Goal: Information Seeking & Learning: Learn about a topic

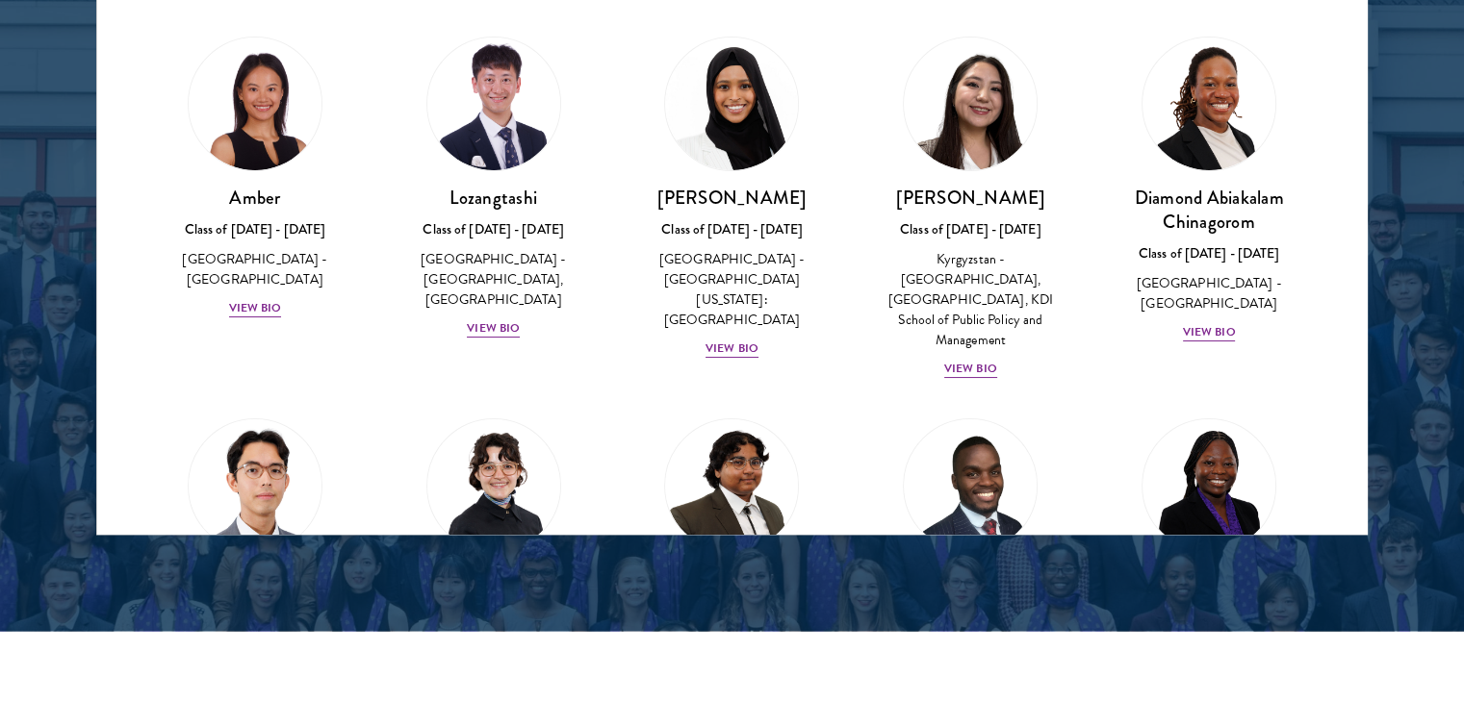
scroll to position [2598, 0]
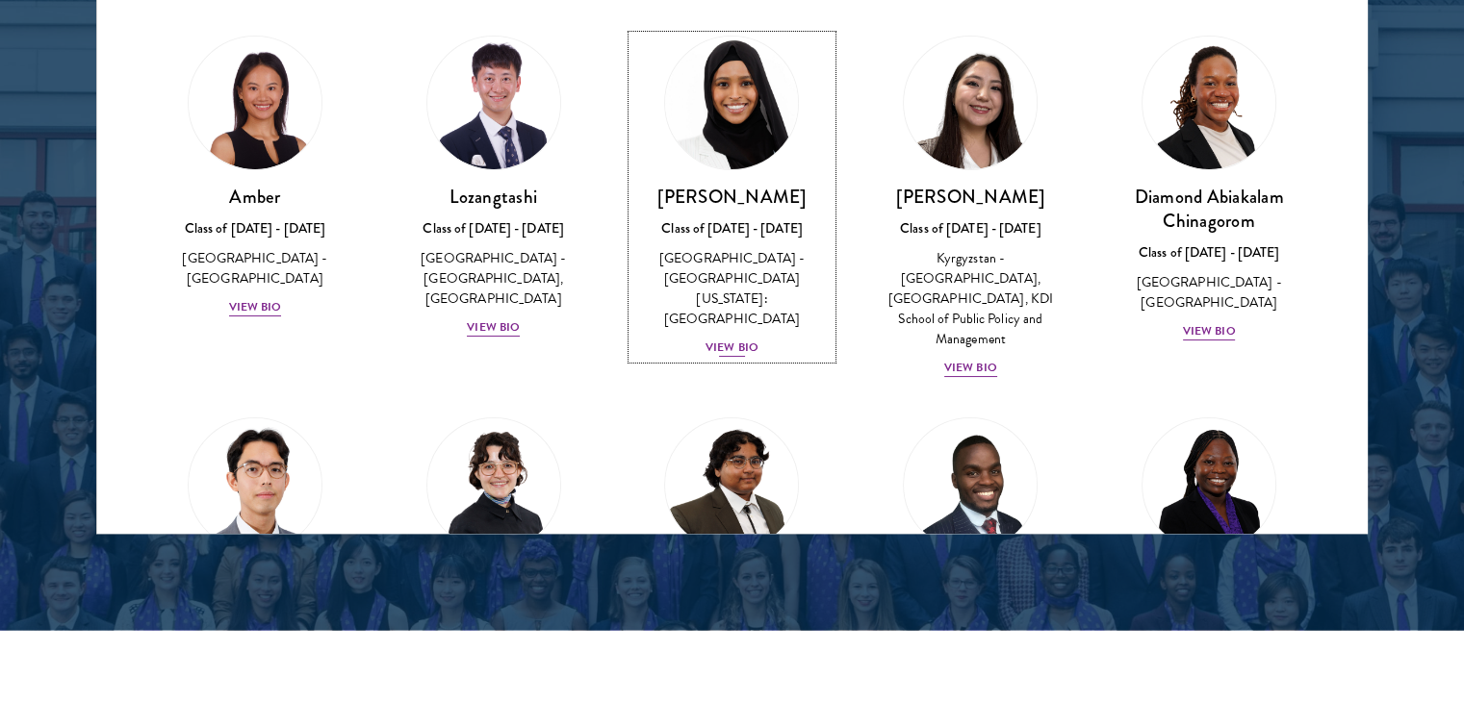
click at [738, 234] on div "Class of [DATE] - [DATE]" at bounding box center [732, 228] width 200 height 20
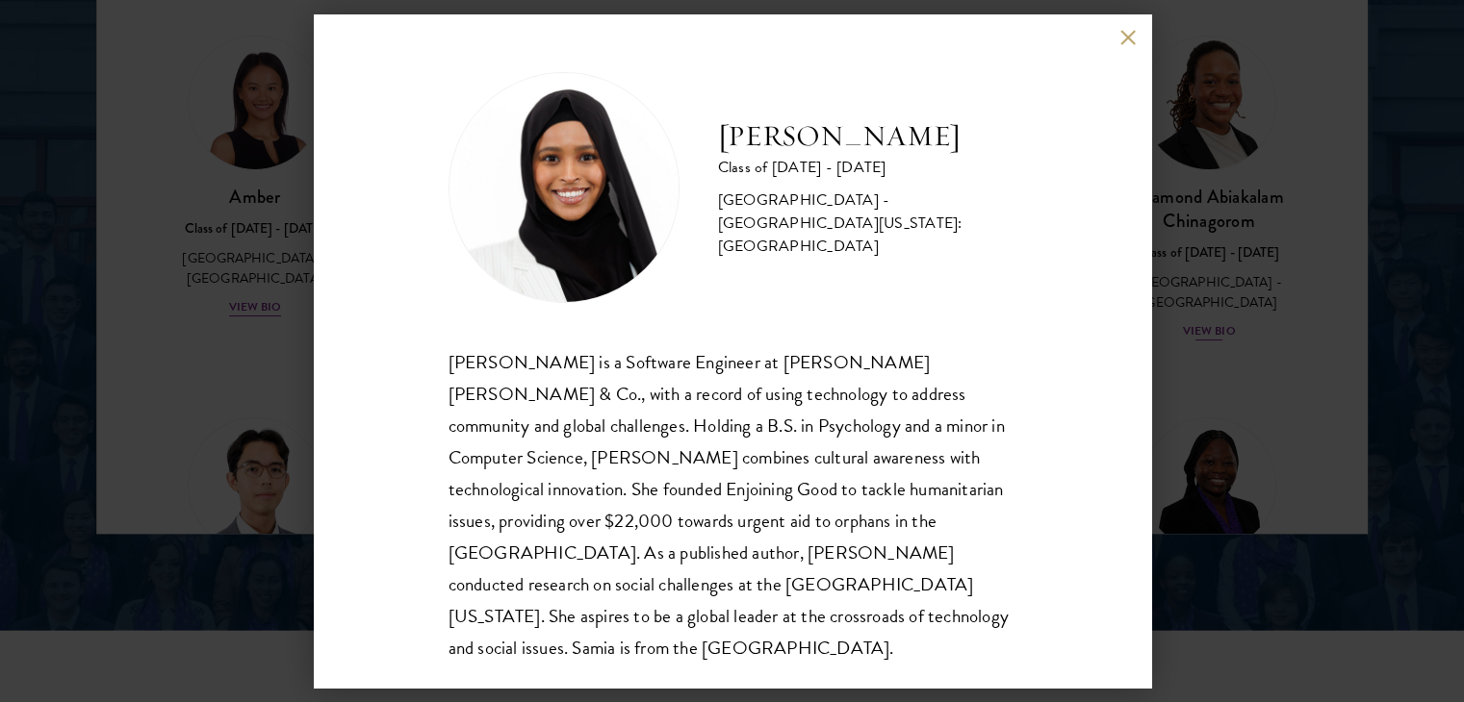
drag, startPoint x: 1239, startPoint y: 305, endPoint x: 1149, endPoint y: 63, distance: 258.8
click at [1239, 305] on div "[PERSON_NAME] Class of [DATE] - [DATE] [GEOGRAPHIC_DATA] - [GEOGRAPHIC_DATA][US…" at bounding box center [732, 351] width 1464 height 702
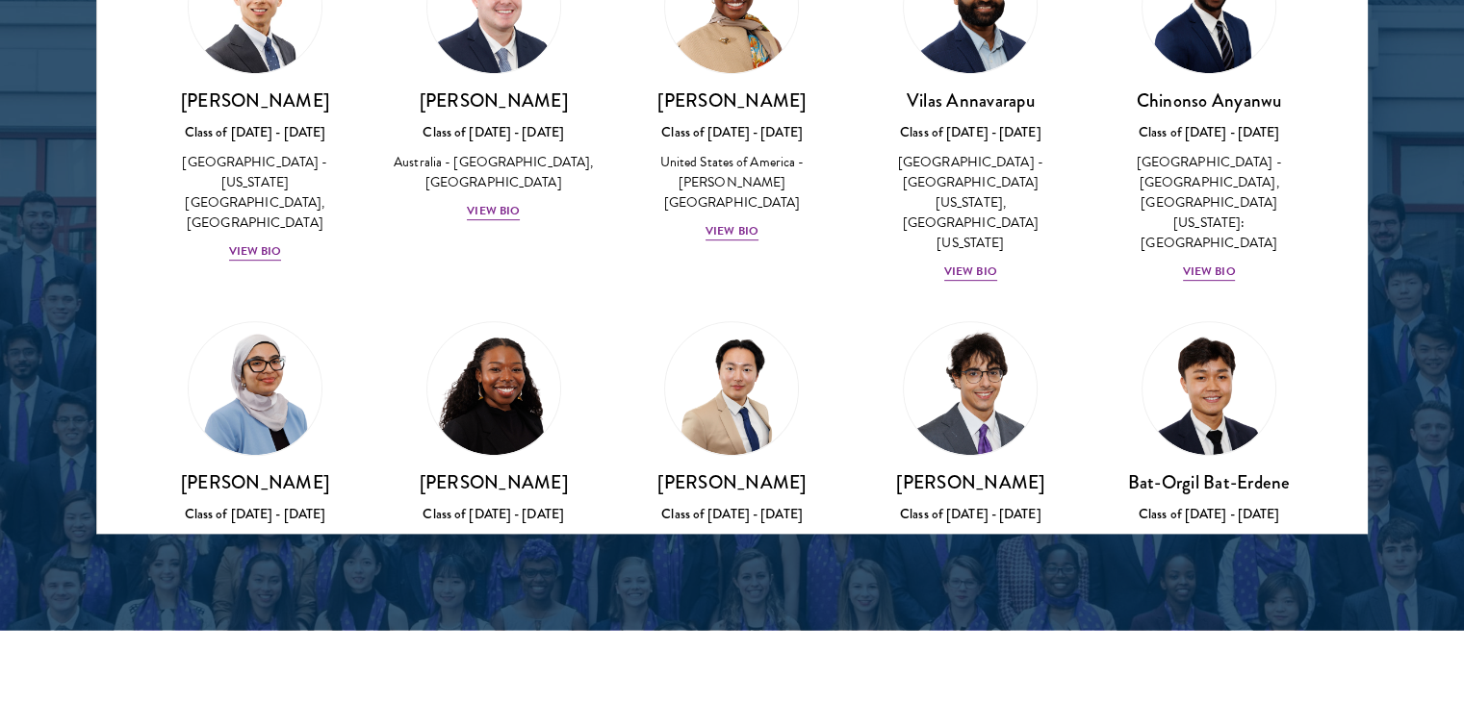
scroll to position [962, 0]
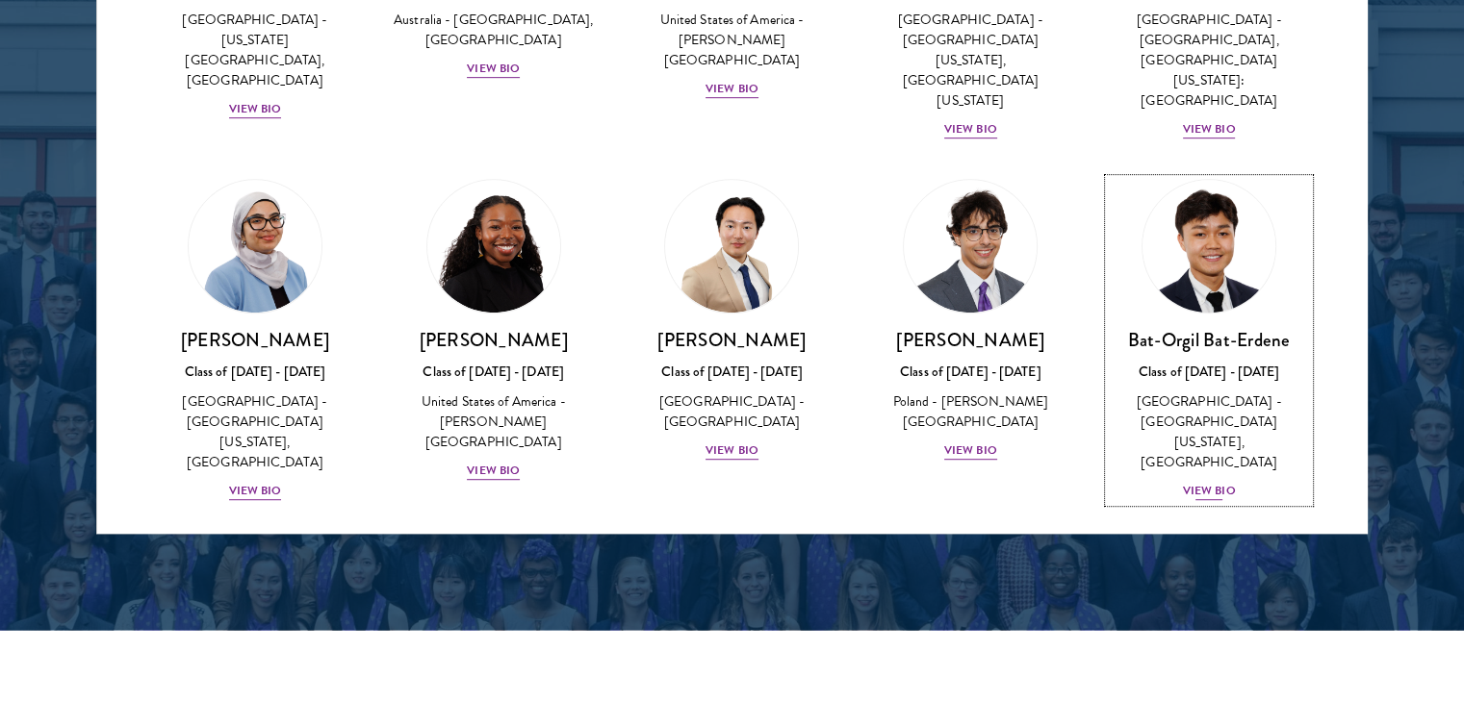
click at [1196, 362] on div "Class of [DATE] - [DATE]" at bounding box center [1209, 372] width 200 height 20
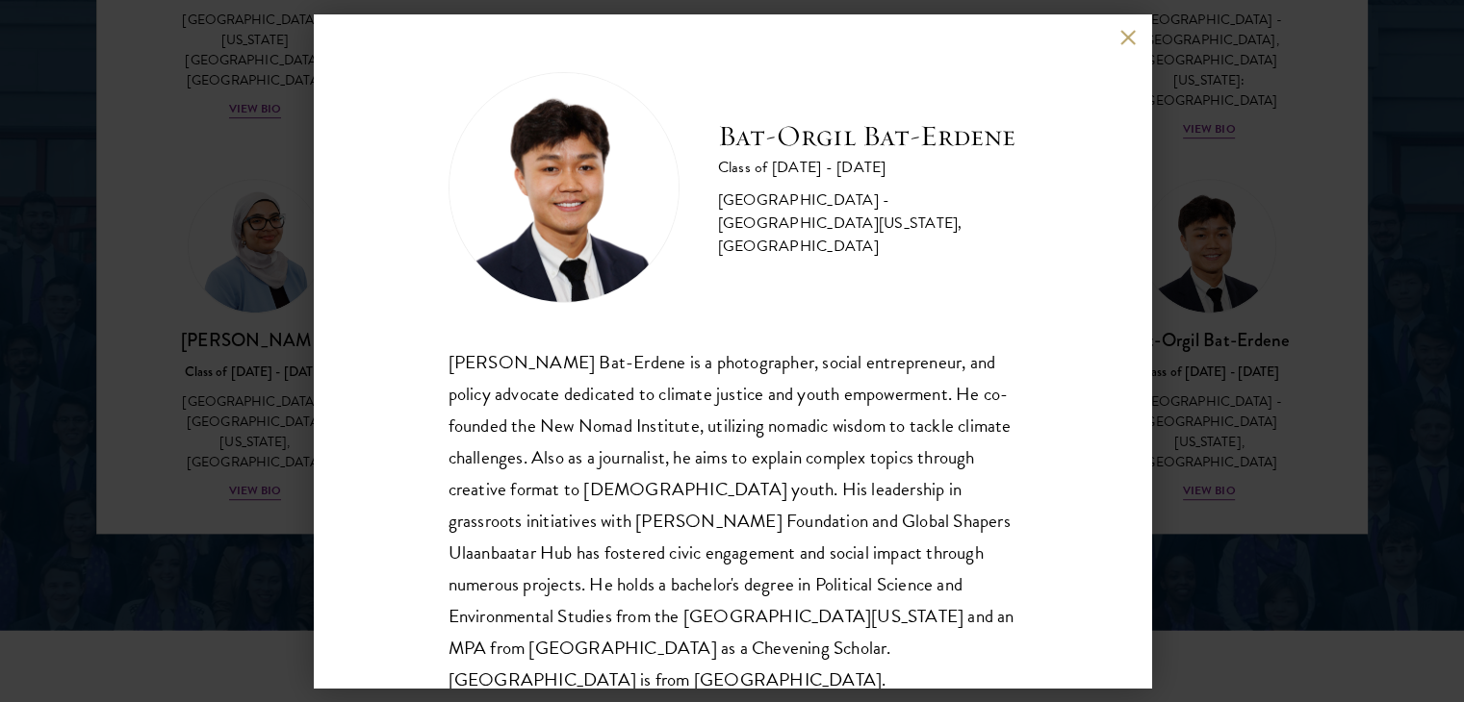
scroll to position [34, 0]
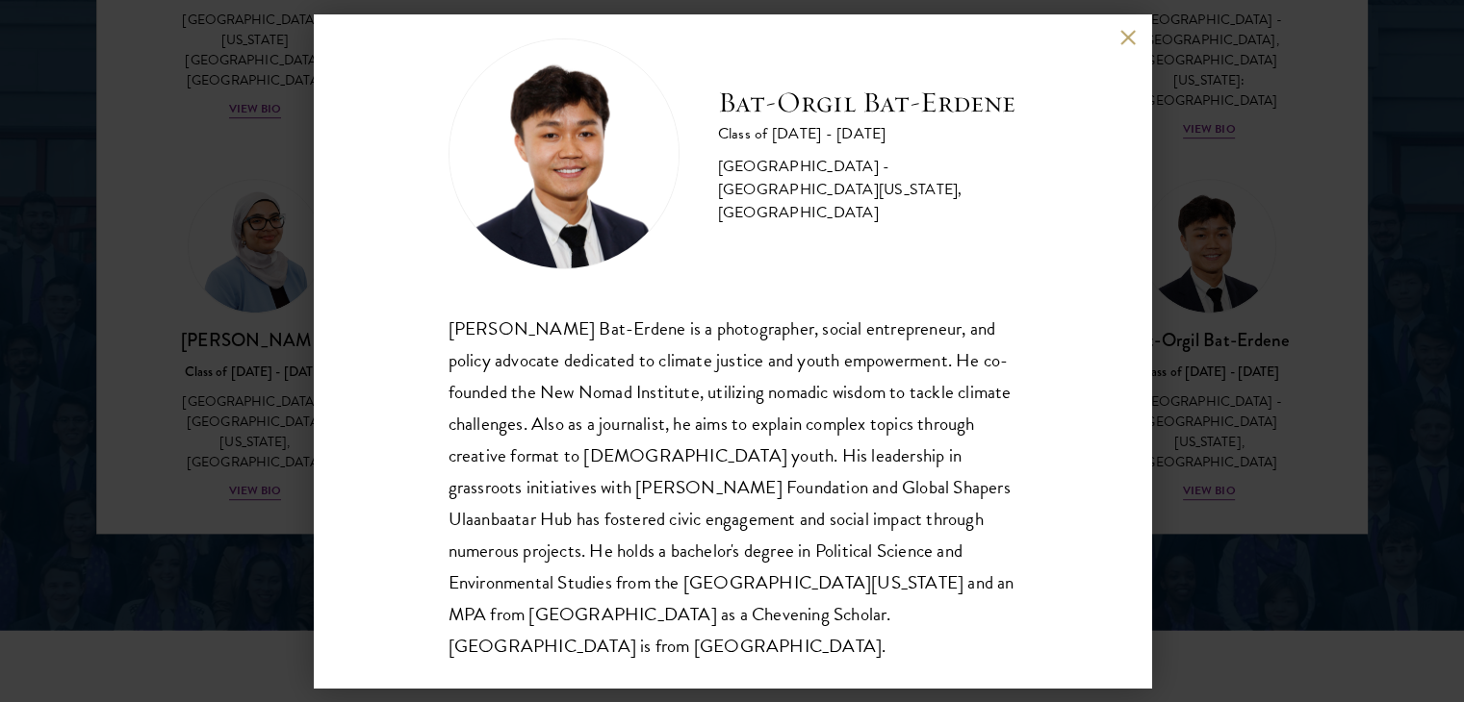
click at [1208, 325] on div "[PERSON_NAME] Bat-Erdene Class of [DATE] - [DATE] [GEOGRAPHIC_DATA] - [GEOGRAPH…" at bounding box center [732, 351] width 1464 height 702
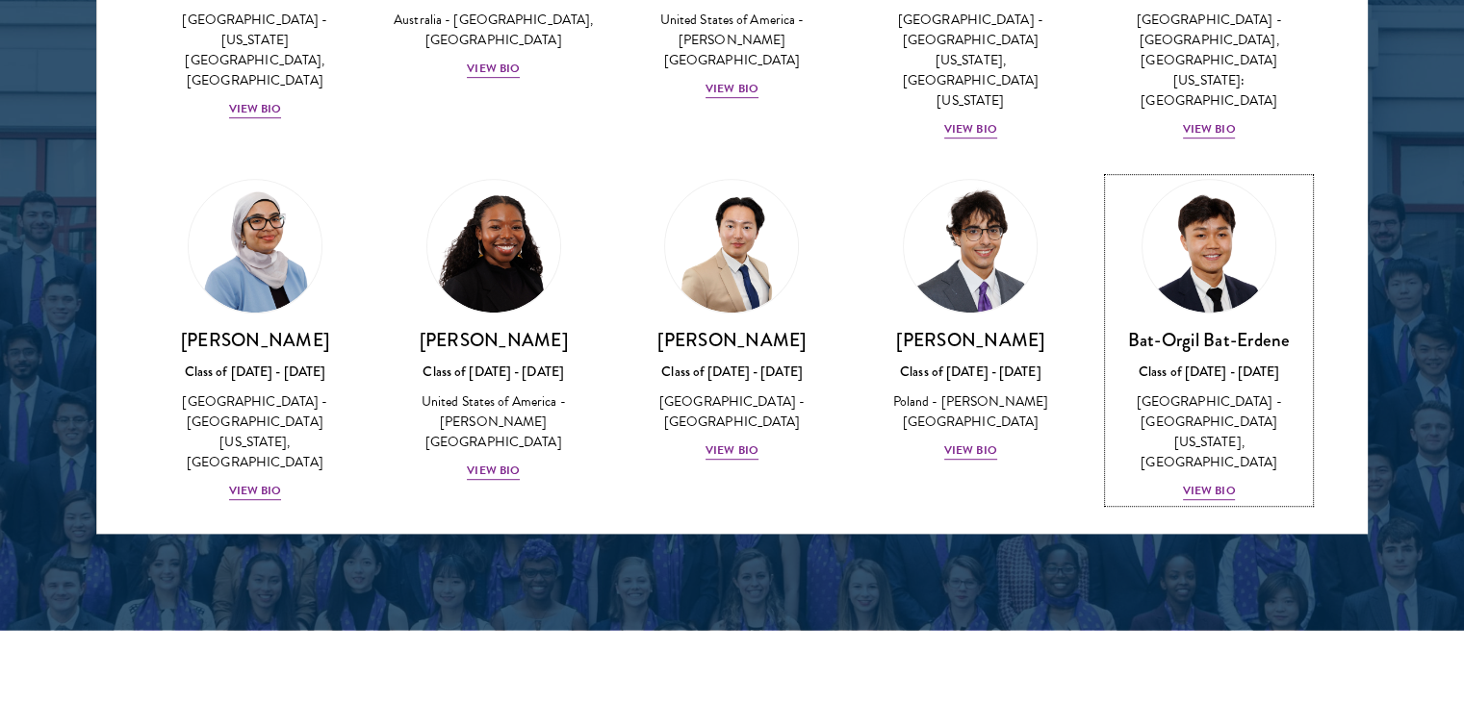
scroll to position [977, 0]
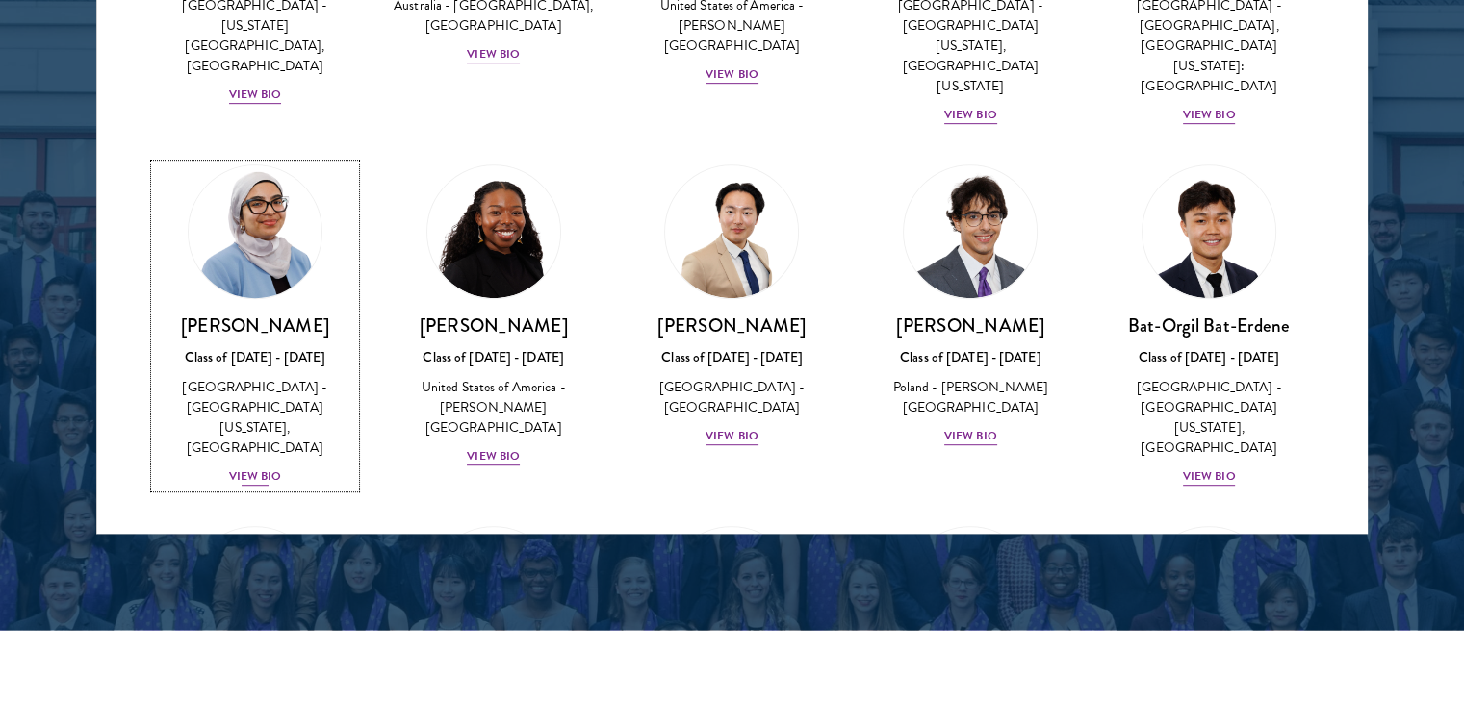
click at [296, 183] on img at bounding box center [255, 232] width 146 height 146
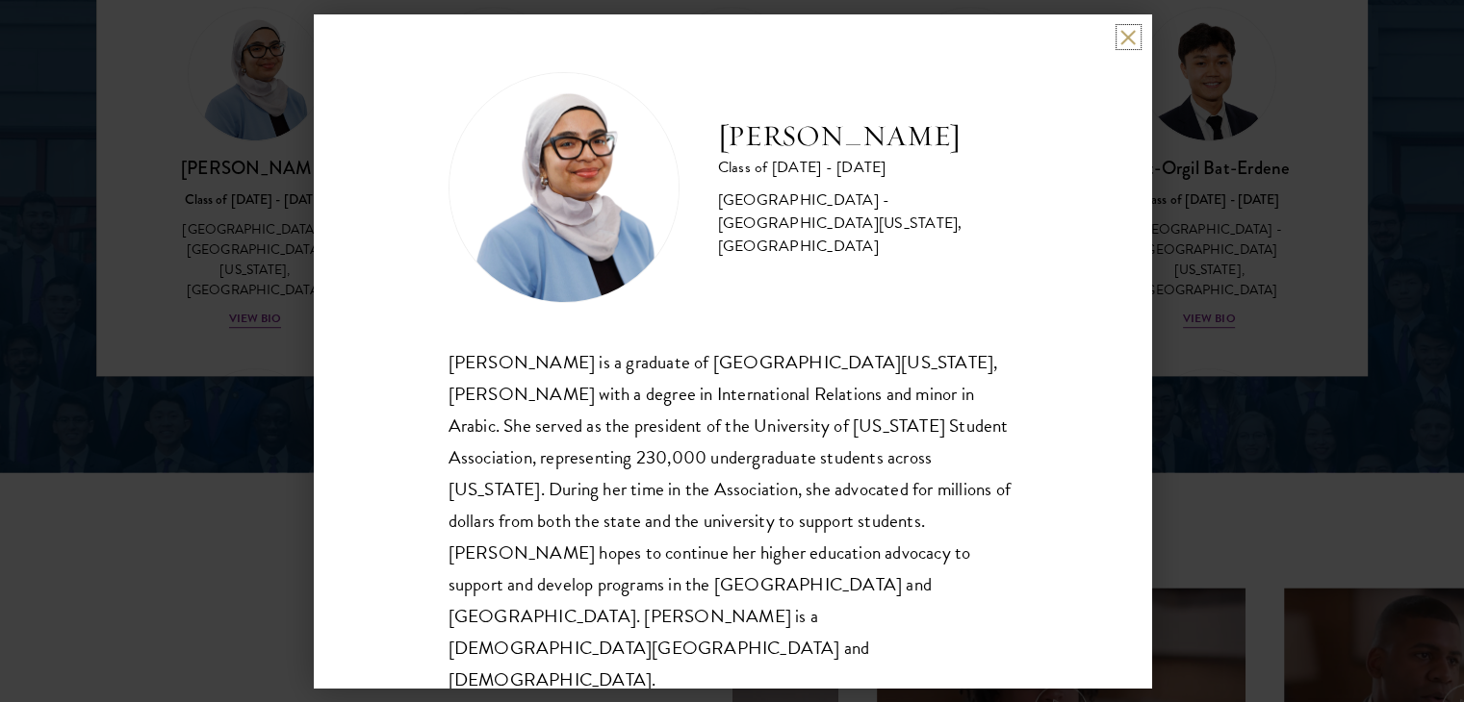
scroll to position [2791, 0]
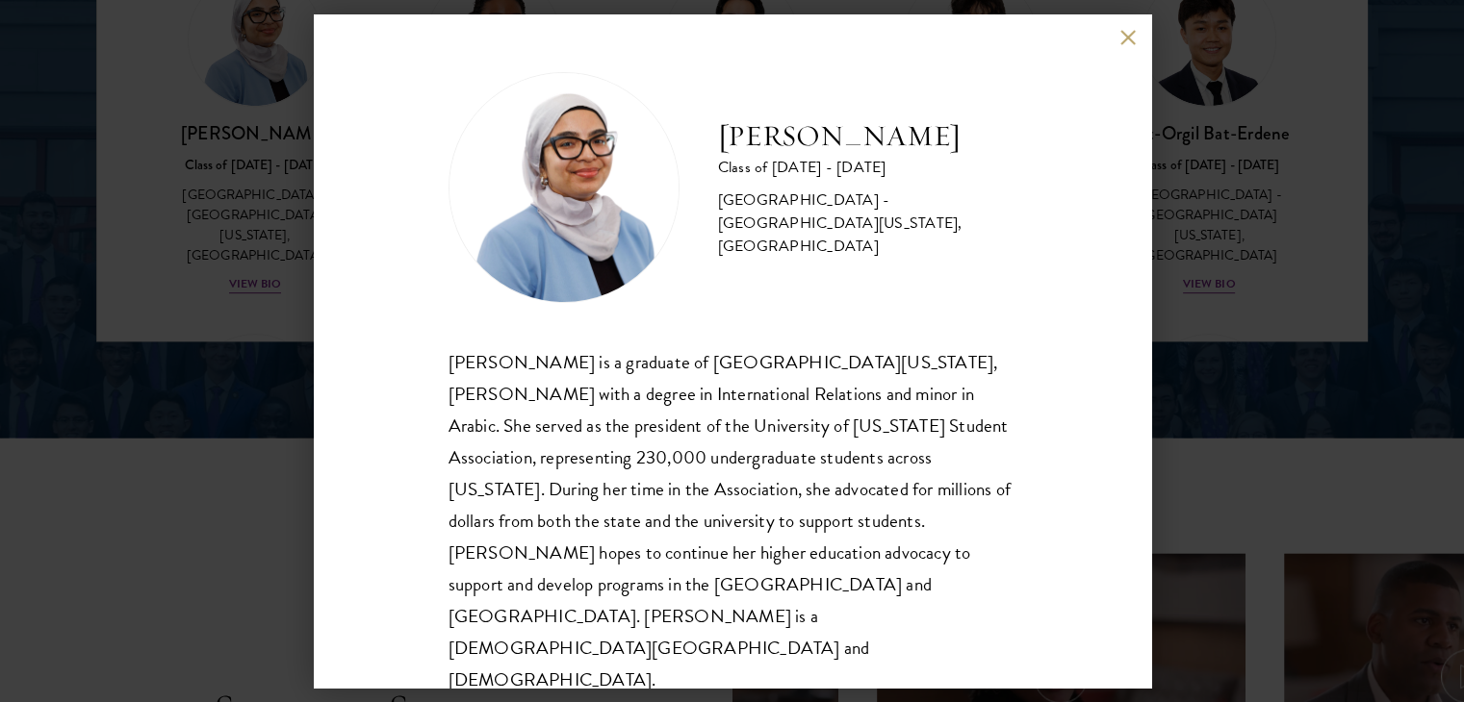
click at [1162, 197] on div "[PERSON_NAME] Class of [DATE] - [DATE] [GEOGRAPHIC_DATA] - [GEOGRAPHIC_DATA][US…" at bounding box center [732, 351] width 1464 height 702
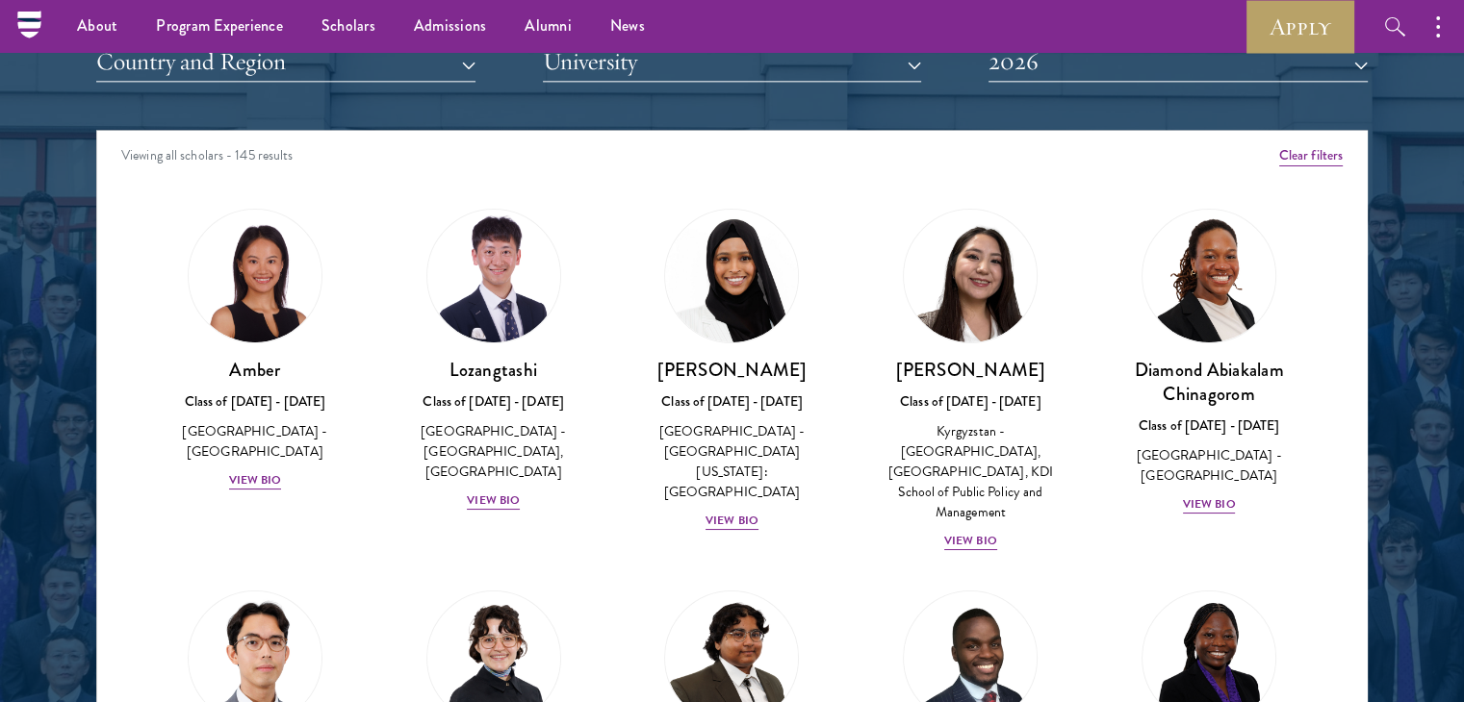
scroll to position [2406, 0]
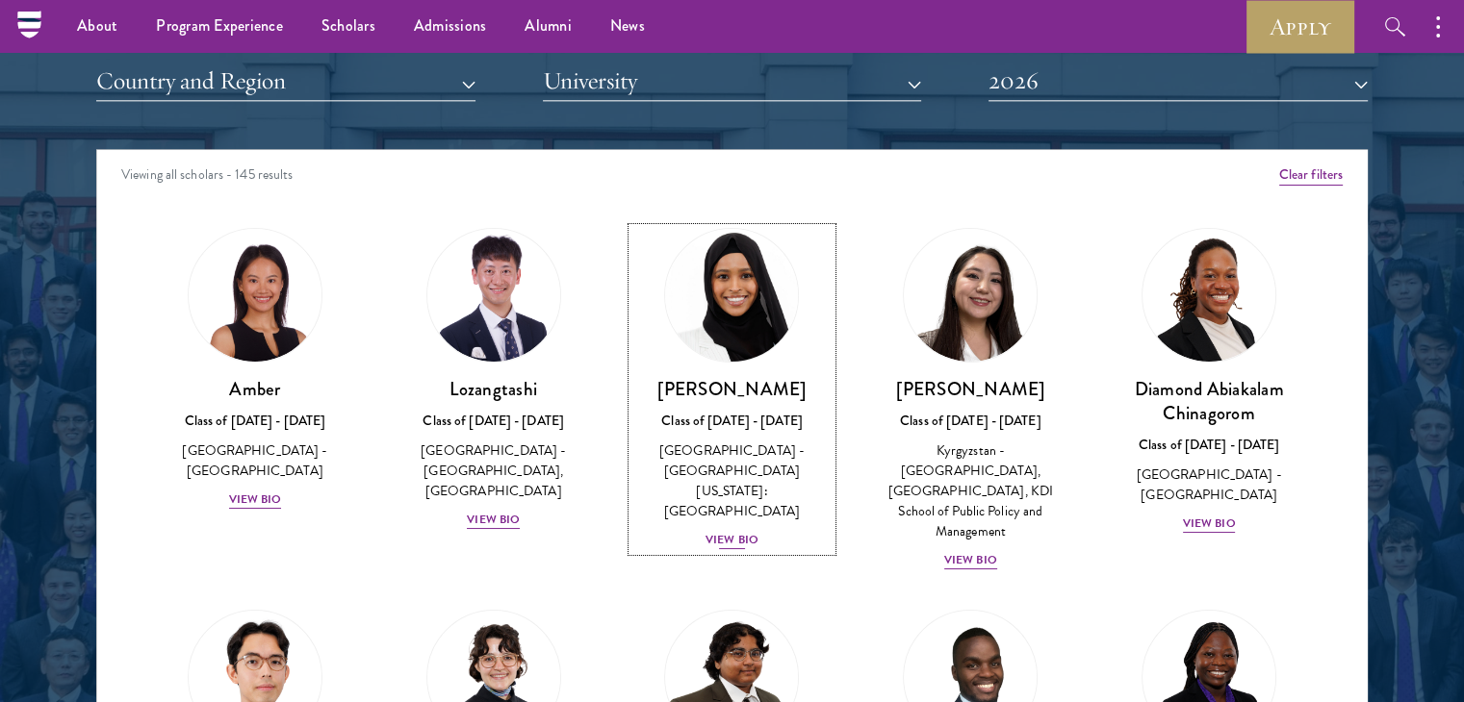
click at [760, 334] on img at bounding box center [732, 295] width 146 height 146
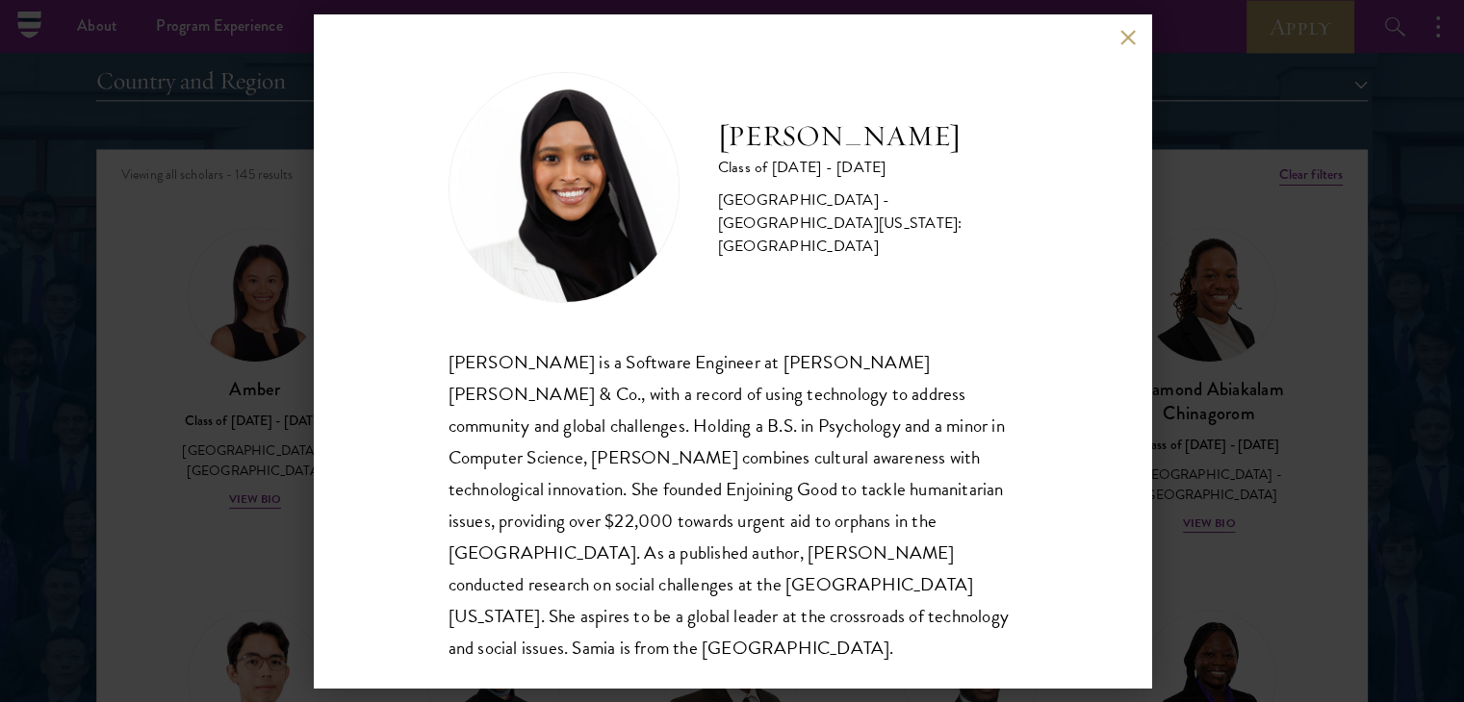
scroll to position [2, 0]
click at [1197, 342] on div "[PERSON_NAME] Class of [DATE] - [DATE] [GEOGRAPHIC_DATA] - [GEOGRAPHIC_DATA][US…" at bounding box center [732, 351] width 1464 height 702
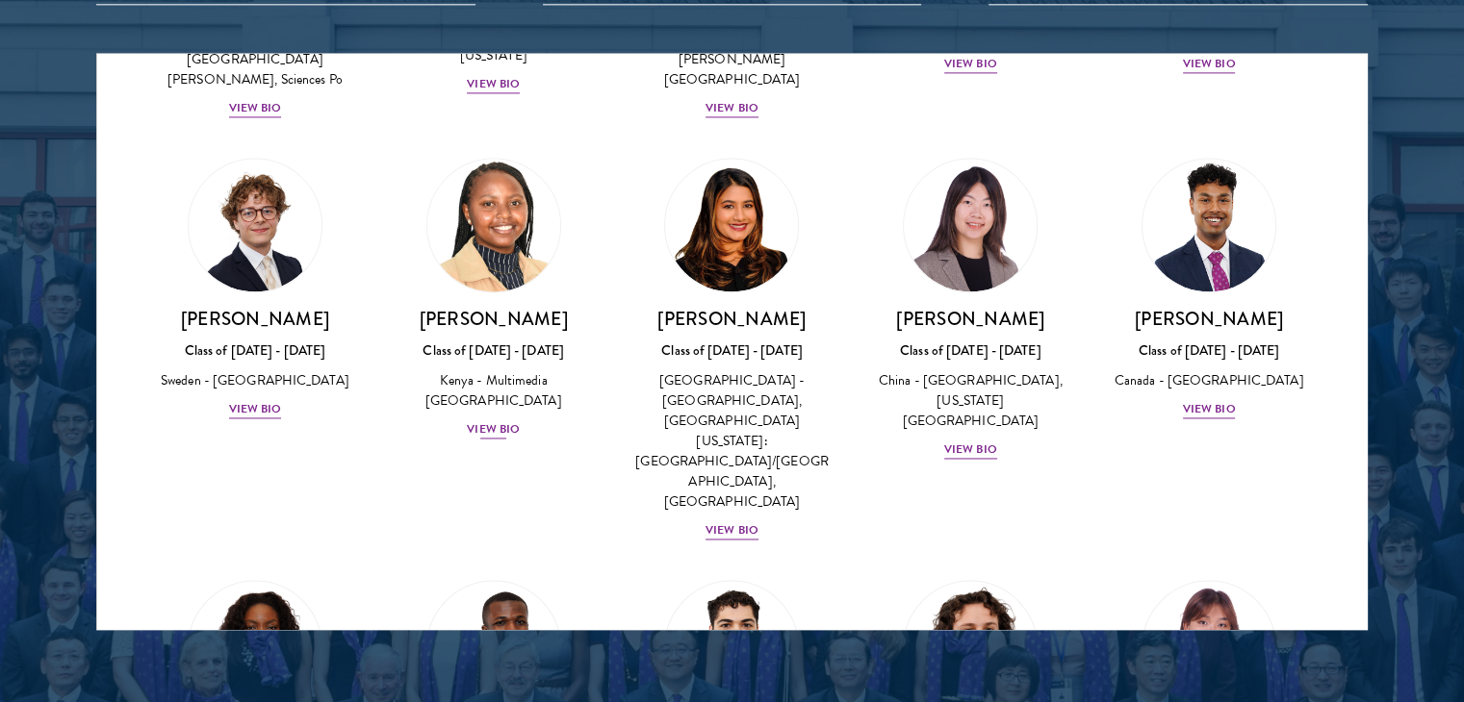
scroll to position [2901, 0]
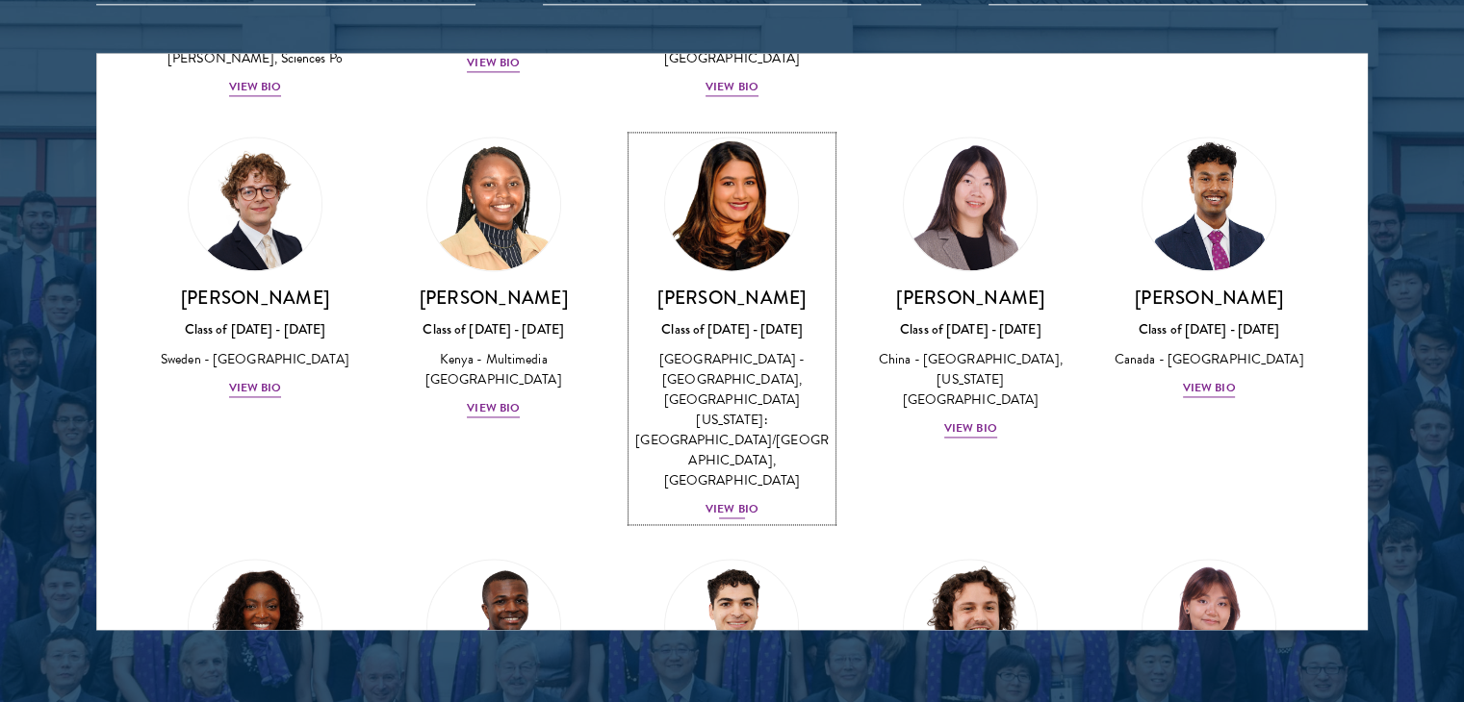
click at [729, 349] on div "[GEOGRAPHIC_DATA] - [GEOGRAPHIC_DATA], [GEOGRAPHIC_DATA][US_STATE]: [GEOGRAPHIC…" at bounding box center [732, 419] width 200 height 141
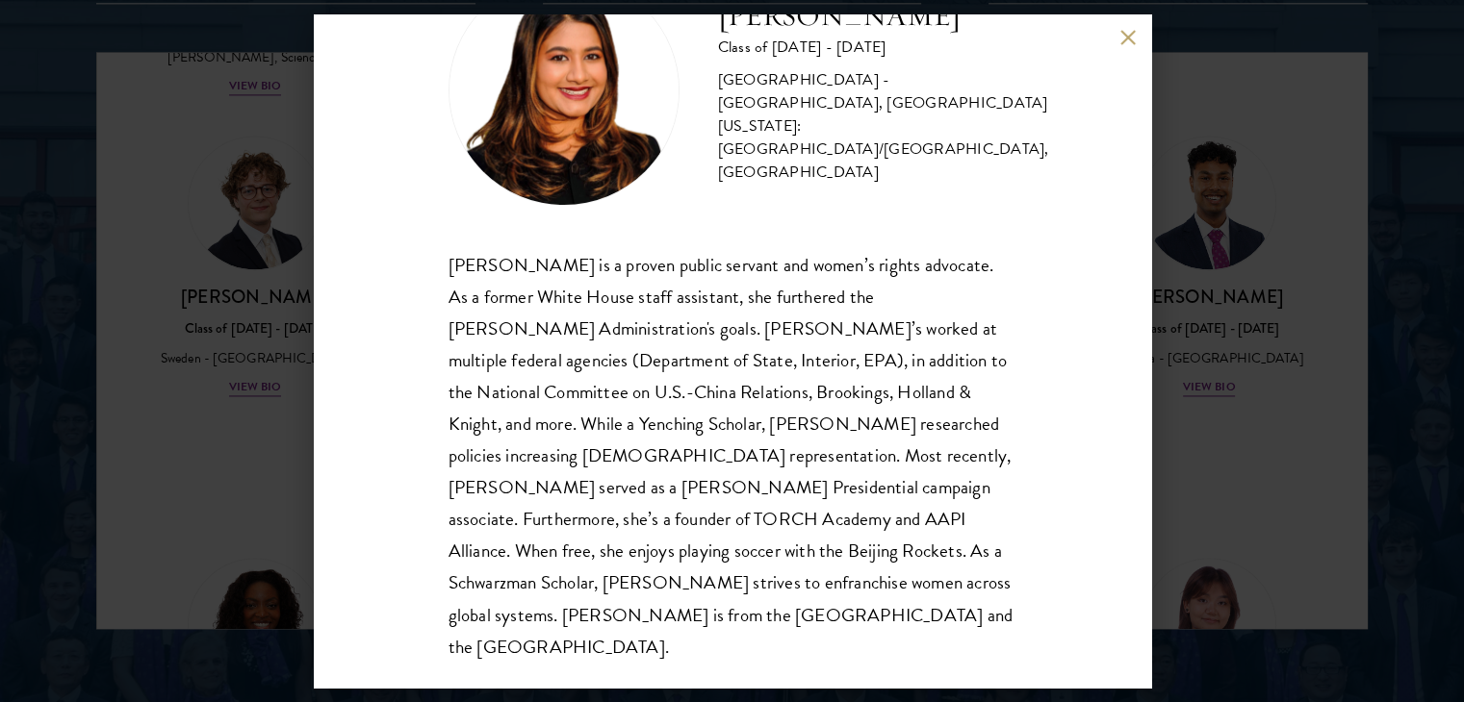
scroll to position [2598, 0]
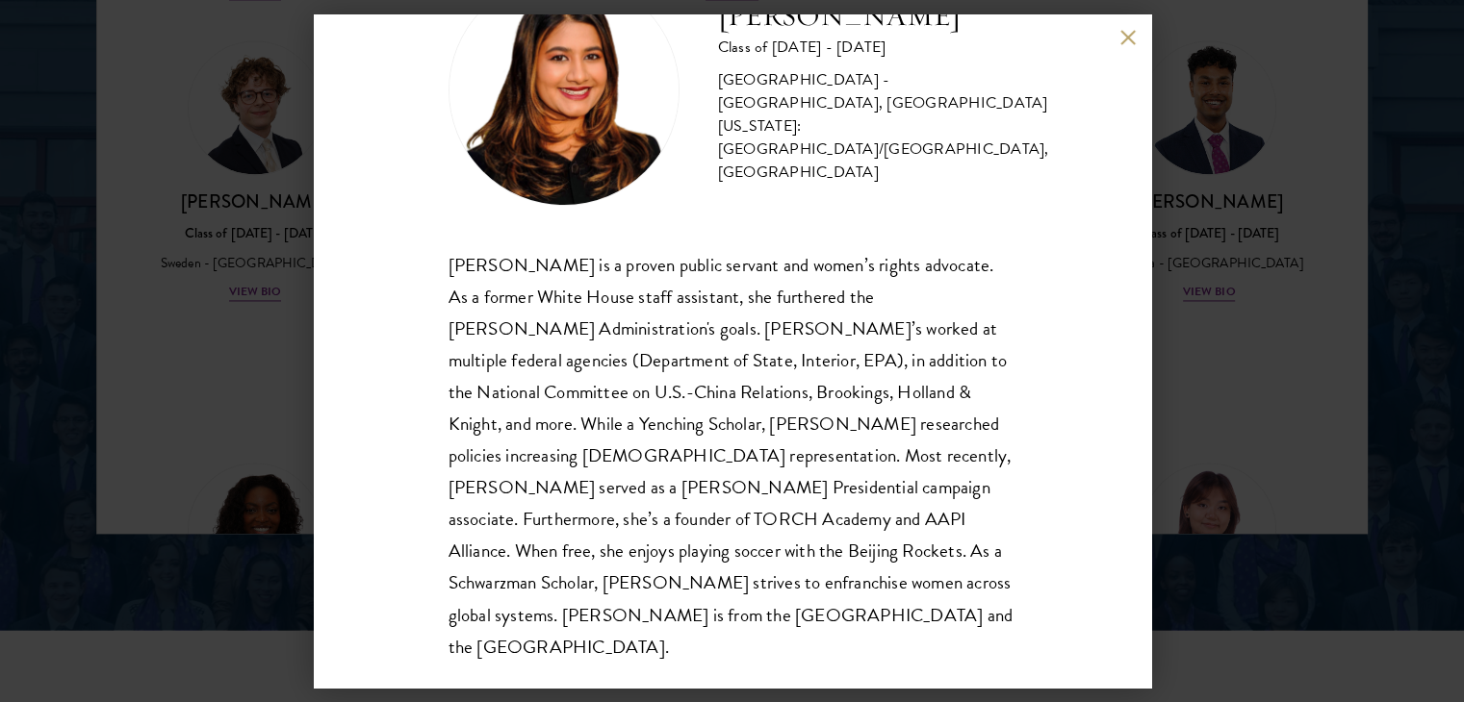
drag, startPoint x: 1228, startPoint y: 267, endPoint x: 1154, endPoint y: 140, distance: 146.2
click at [1227, 267] on div "[PERSON_NAME] Class of [DATE] - [DATE] [GEOGRAPHIC_DATA] - [GEOGRAPHIC_DATA], […" at bounding box center [732, 351] width 1464 height 702
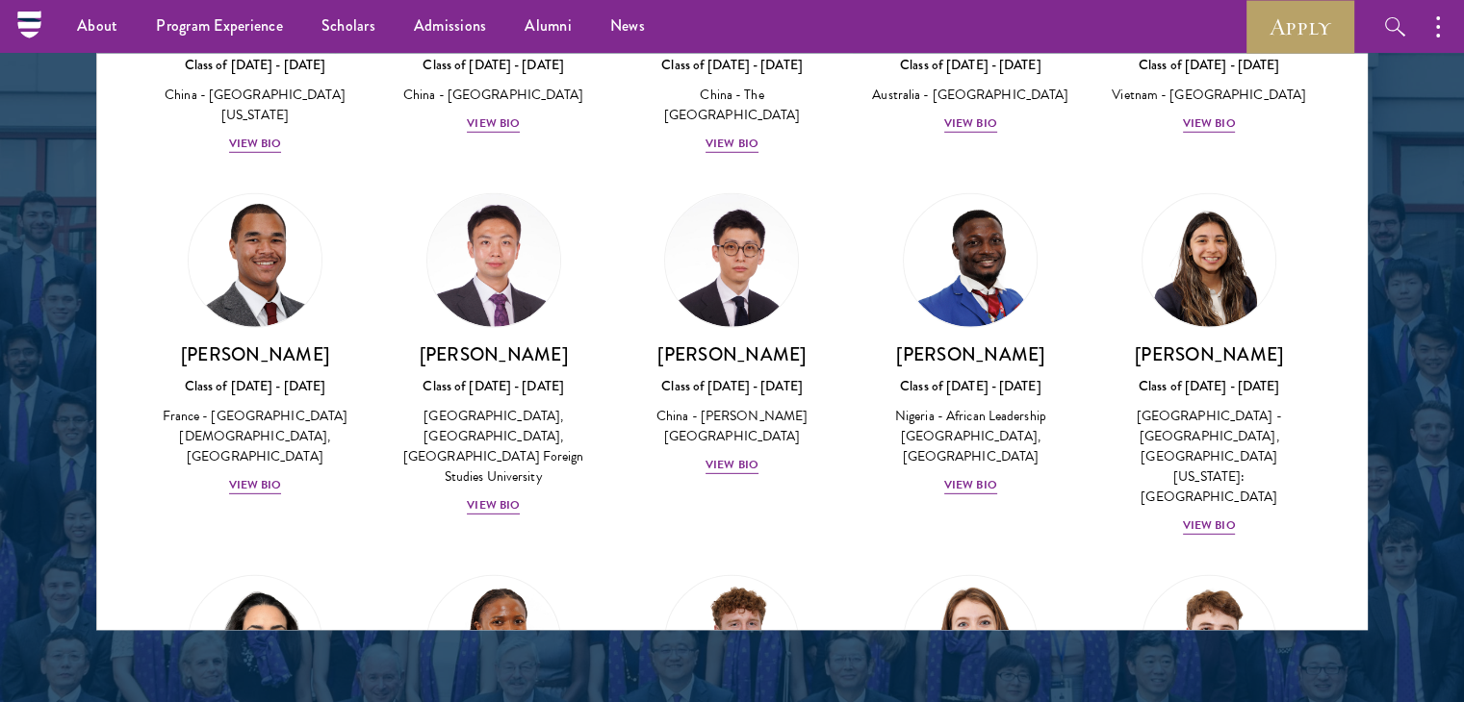
scroll to position [5707, 0]
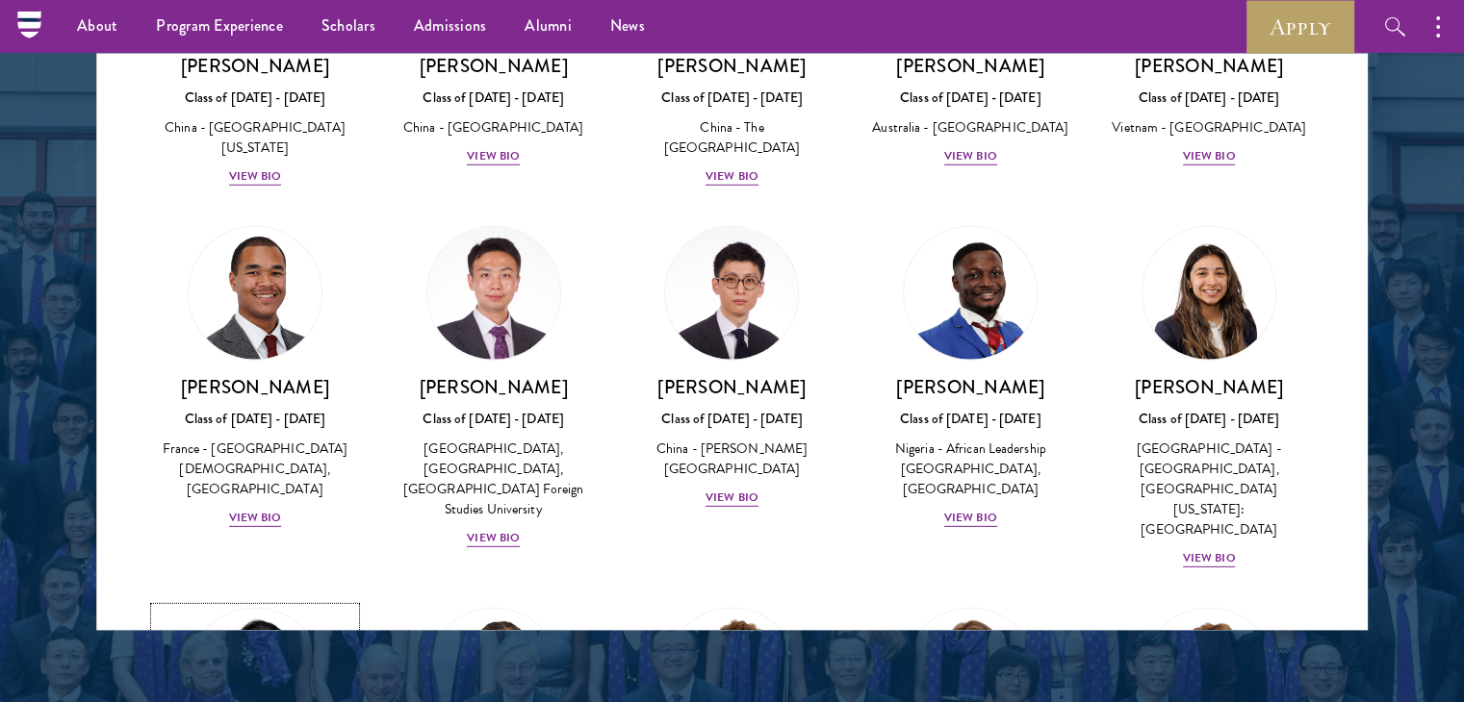
click at [276, 601] on img at bounding box center [255, 674] width 146 height 146
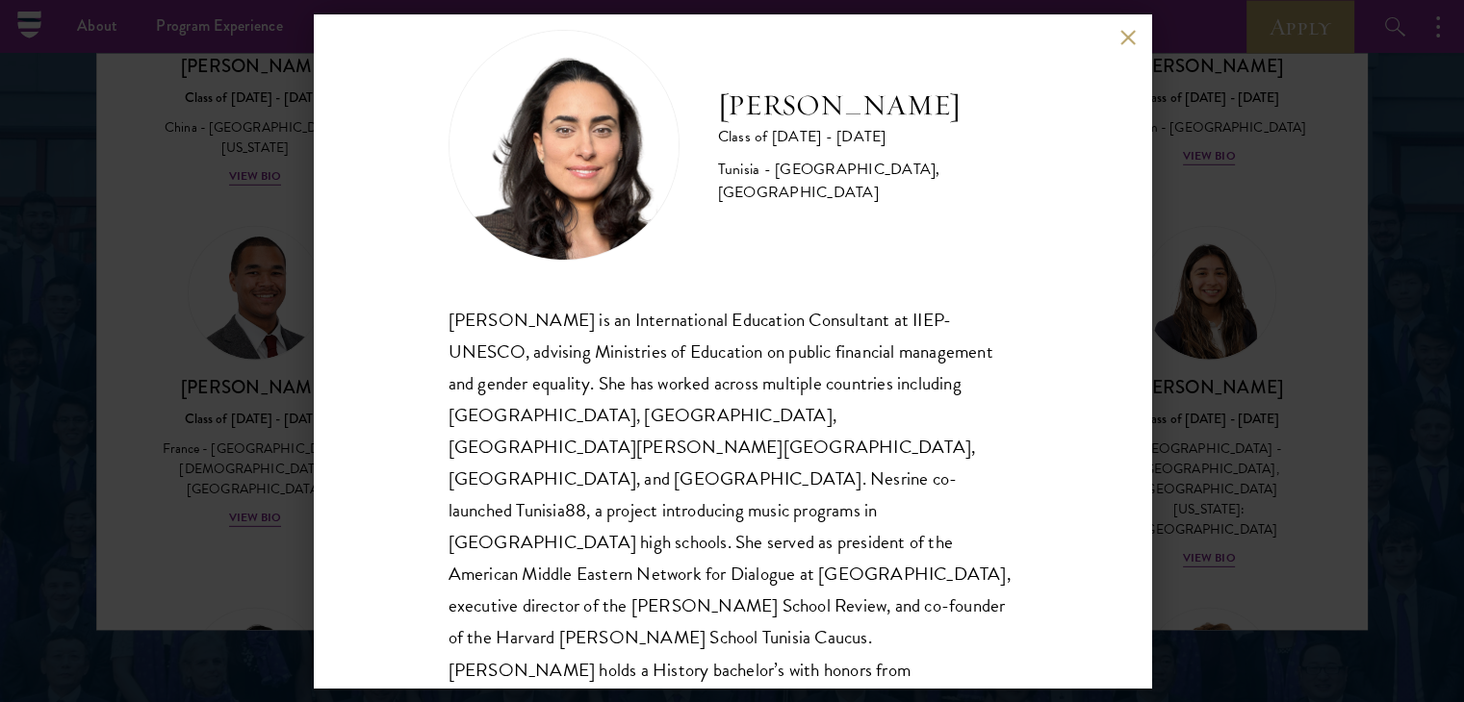
scroll to position [65, 0]
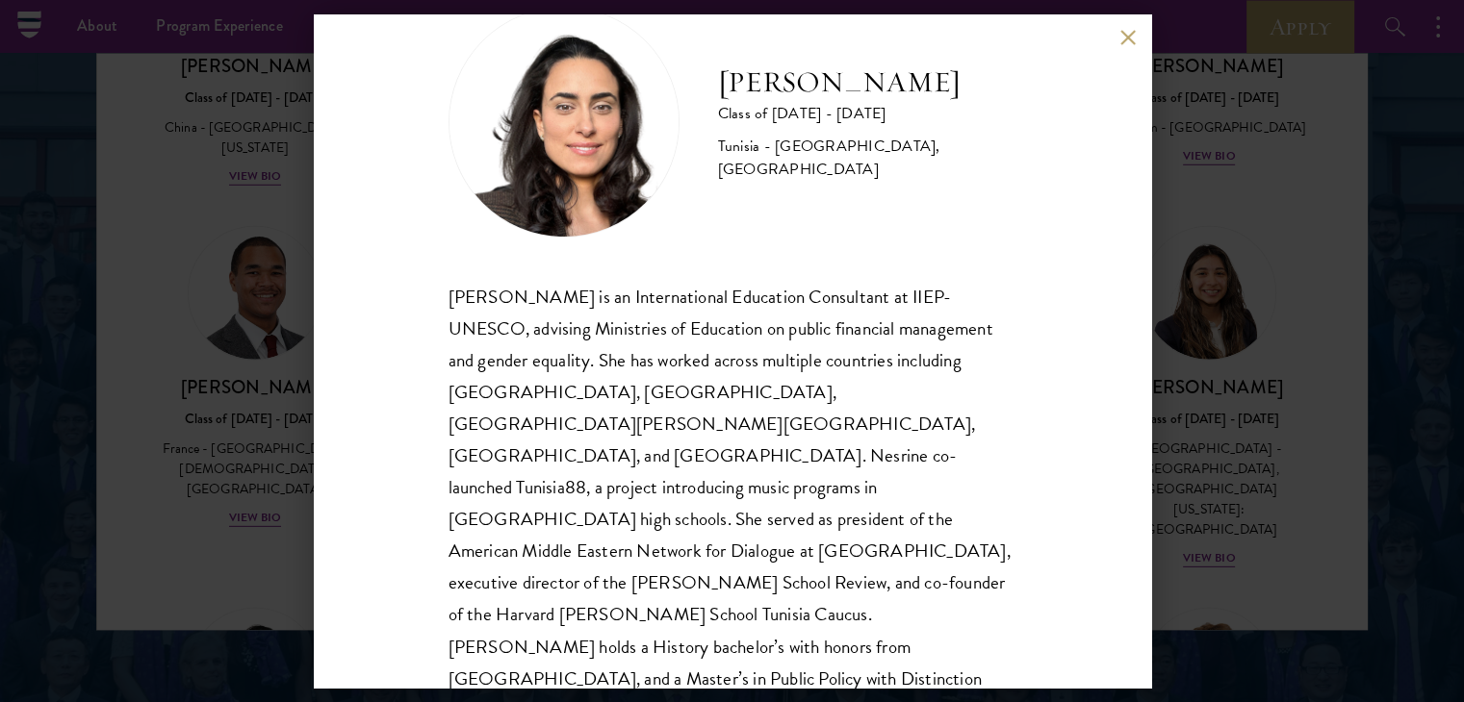
click at [213, 305] on div "[PERSON_NAME] Class of [DATE] - [DATE] [GEOGRAPHIC_DATA] - [GEOGRAPHIC_DATA], […" at bounding box center [732, 351] width 1464 height 702
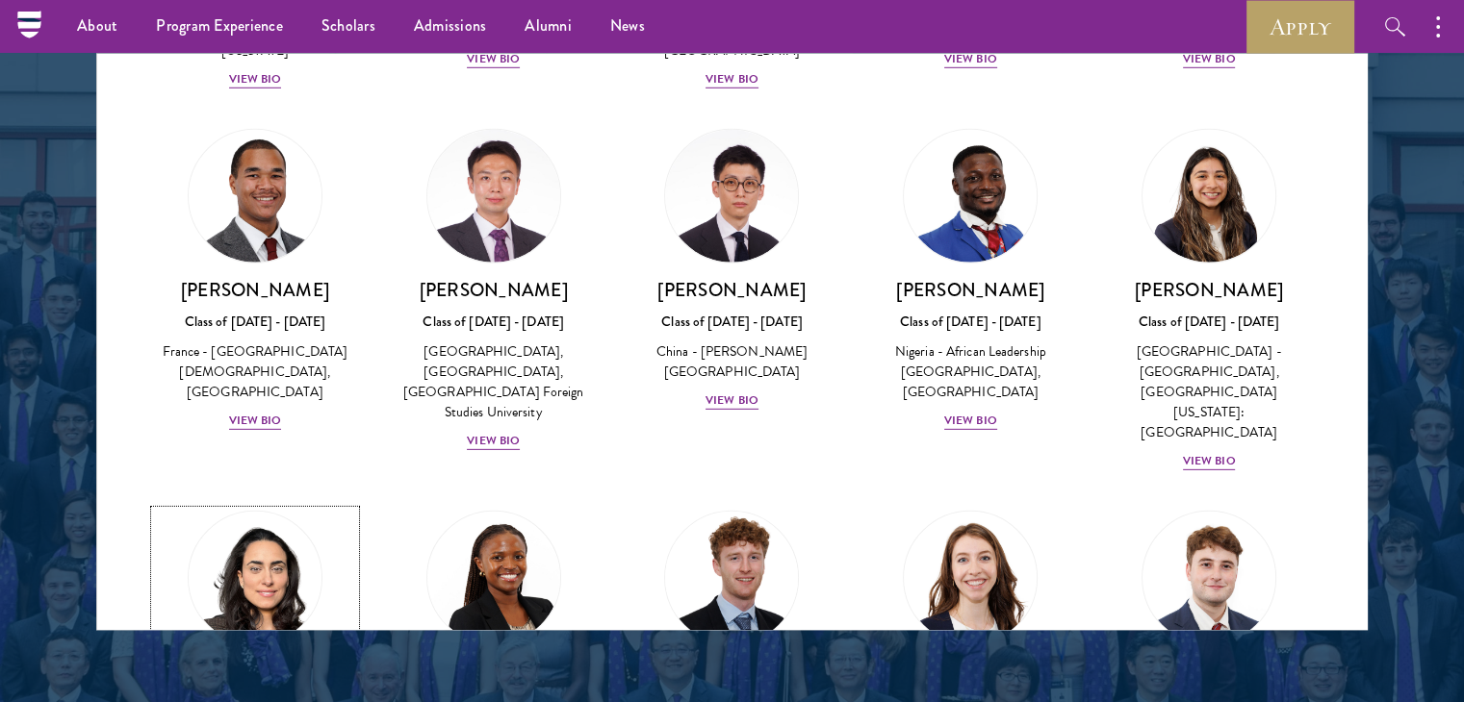
scroll to position [5813, 0]
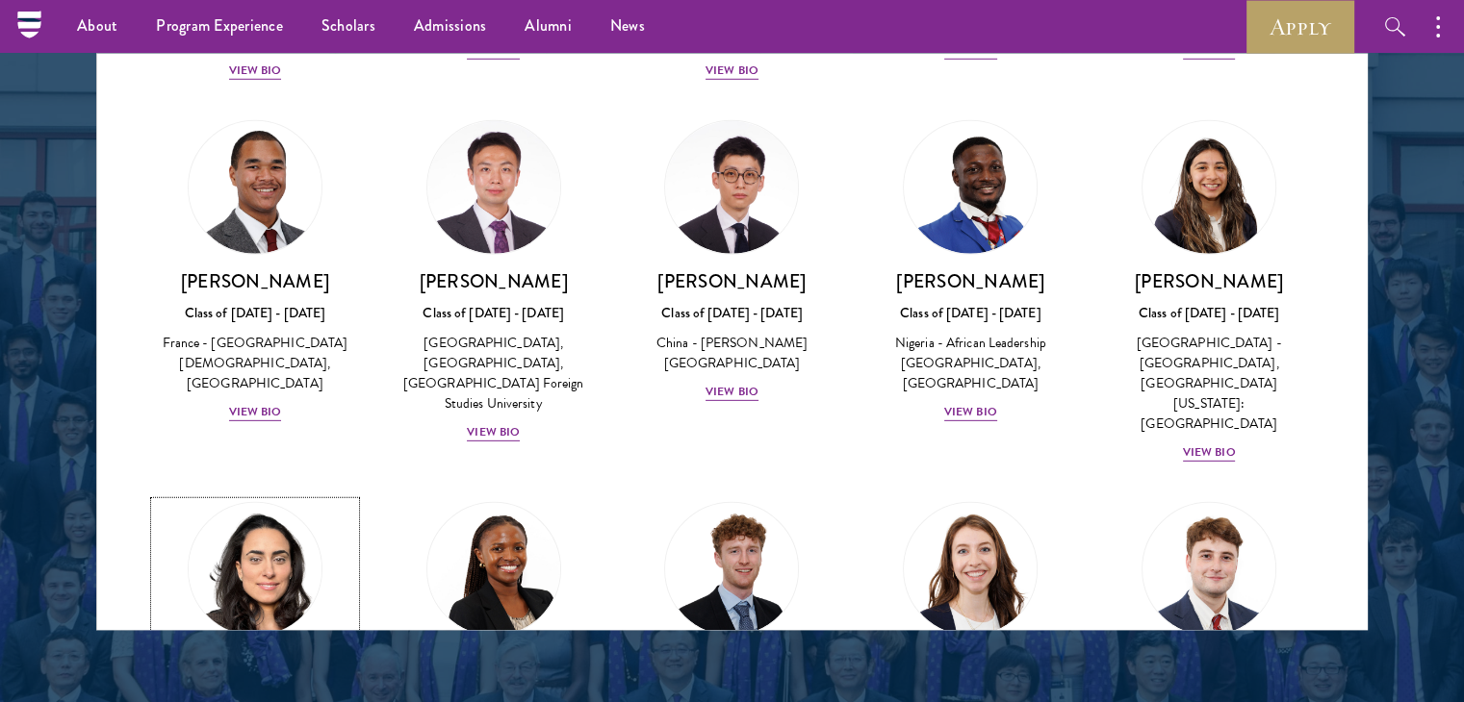
click at [258, 650] on h3 "[PERSON_NAME]" at bounding box center [255, 662] width 200 height 24
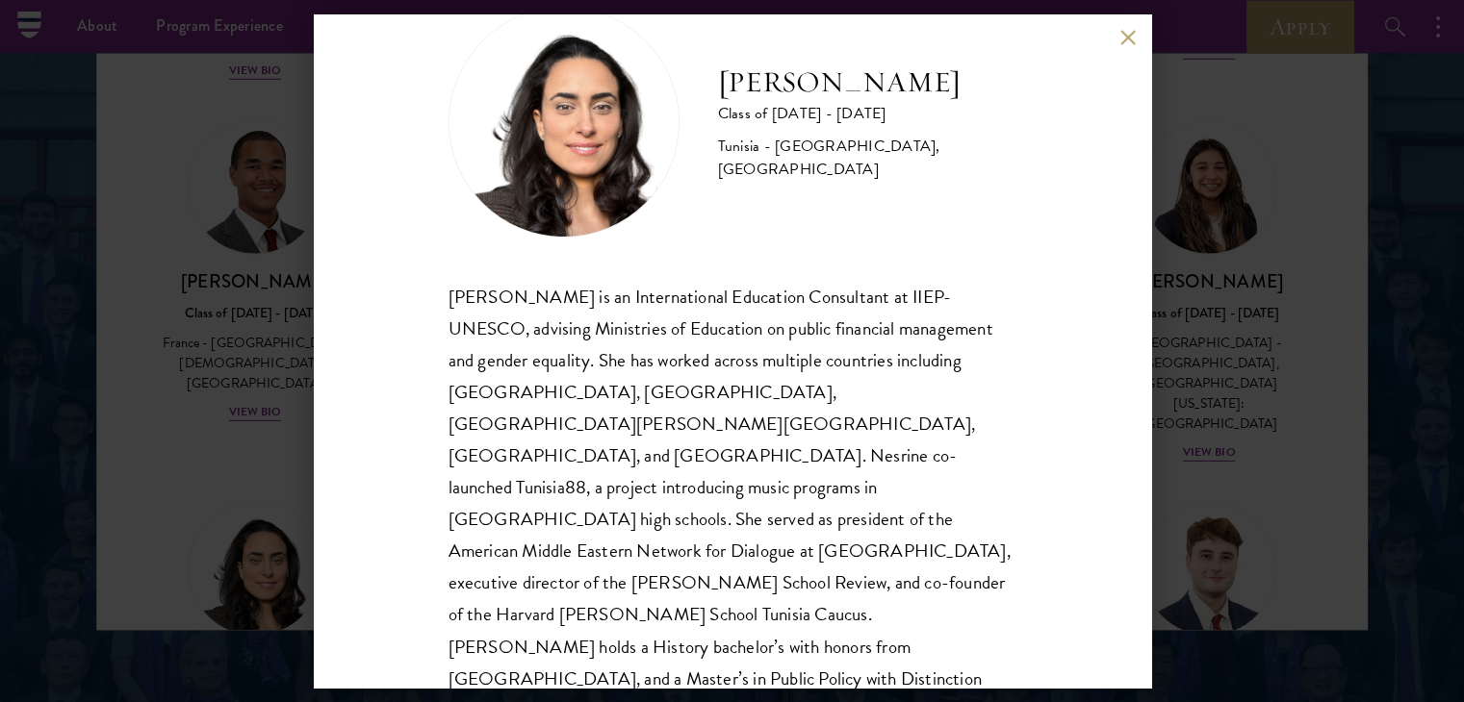
scroll to position [65, 0]
click at [288, 379] on div "[PERSON_NAME] Class of [DATE] - [DATE] [GEOGRAPHIC_DATA] - [GEOGRAPHIC_DATA], […" at bounding box center [732, 351] width 1464 height 702
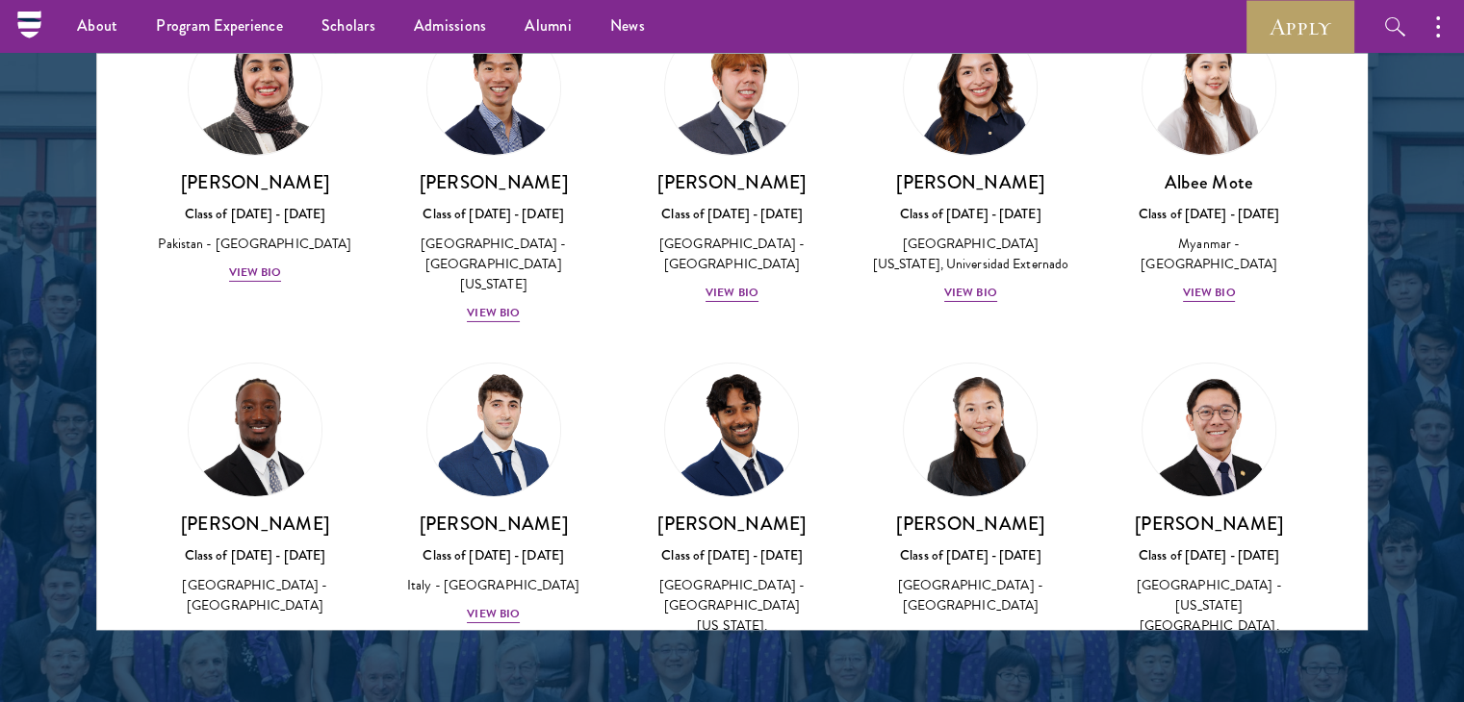
scroll to position [6679, 0]
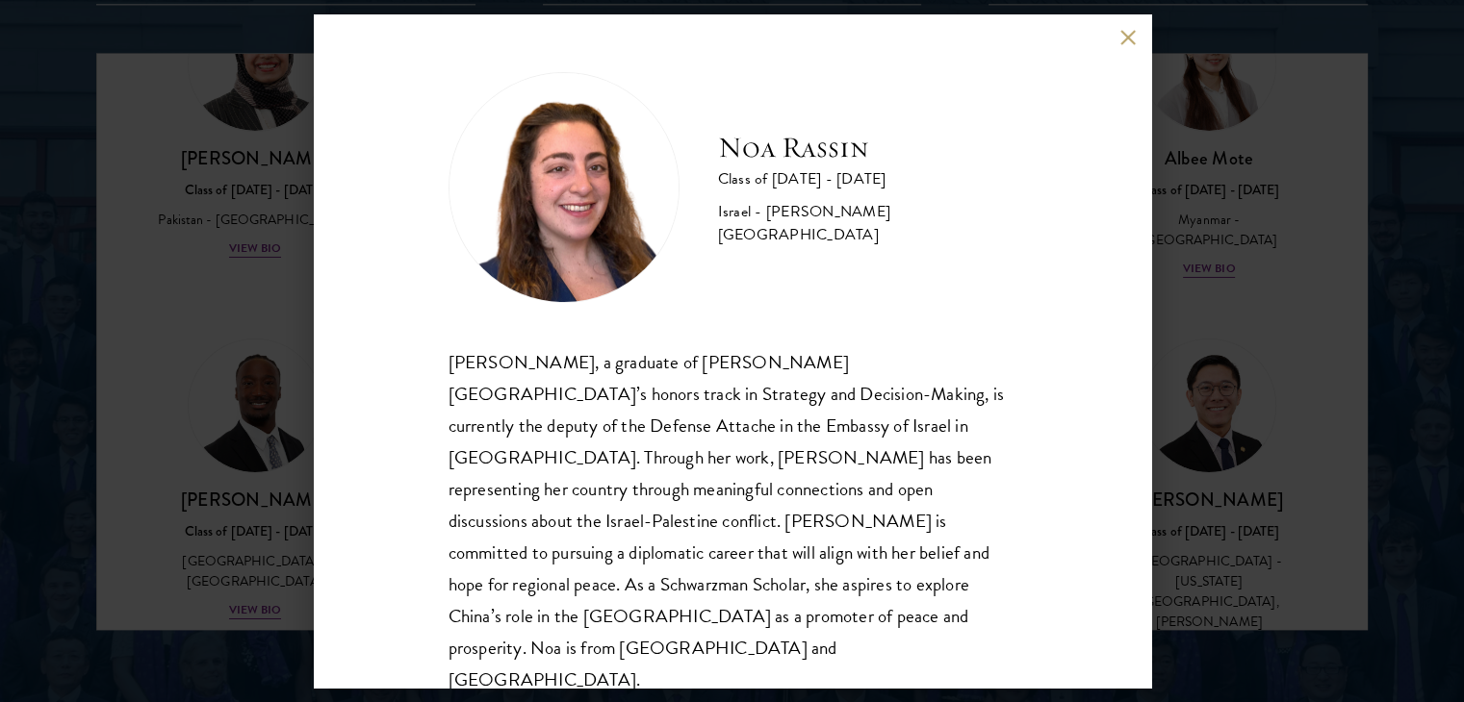
scroll to position [2598, 0]
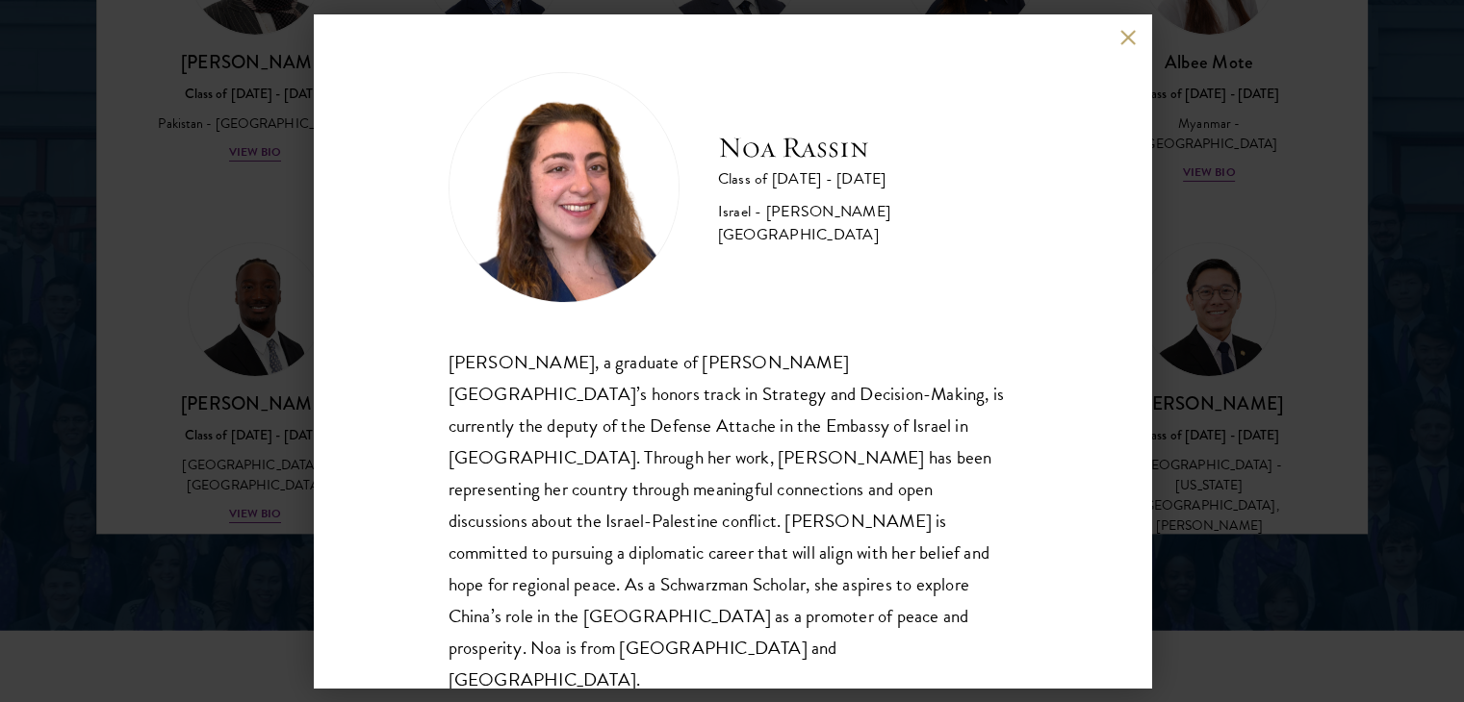
click at [1227, 270] on div "[PERSON_NAME] Class of [DATE] - [DATE] Israel - [PERSON_NAME][GEOGRAPHIC_DATA] …" at bounding box center [732, 351] width 1464 height 702
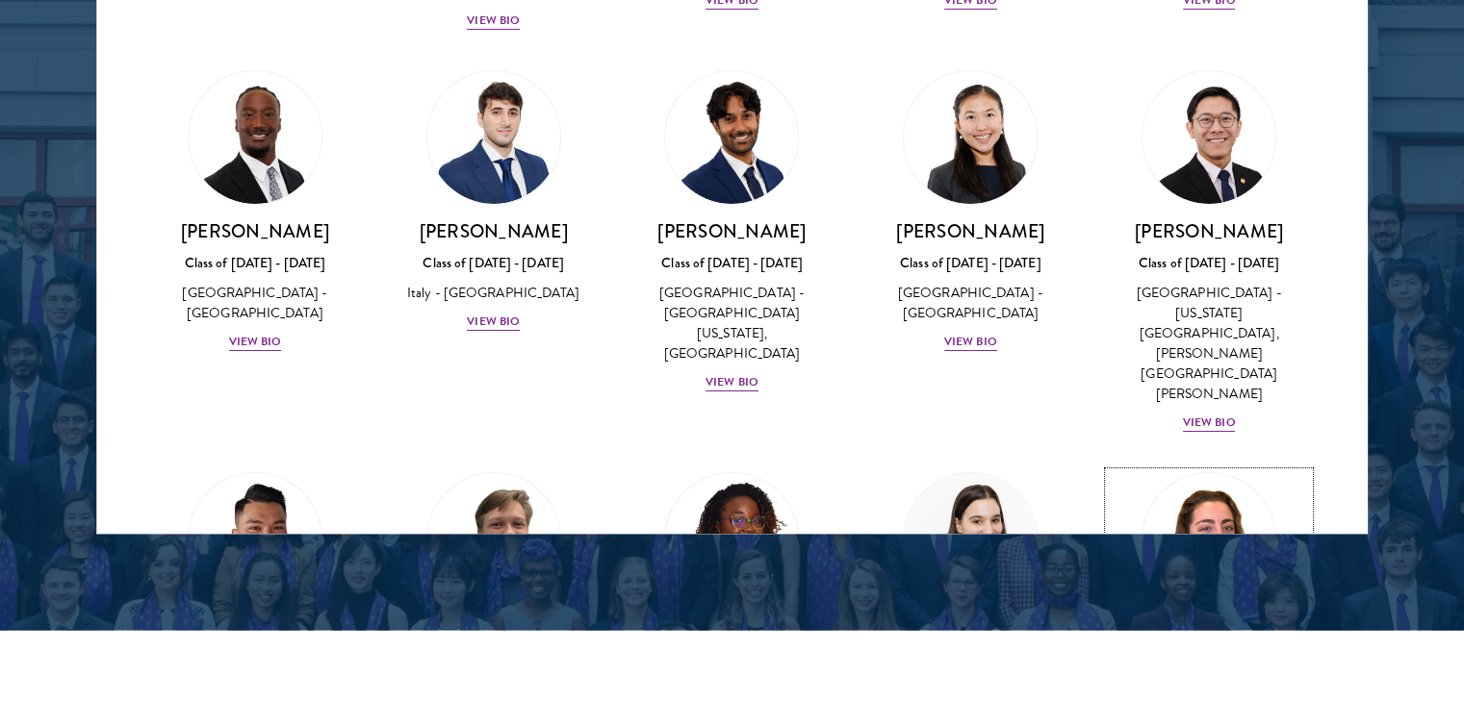
scroll to position [6884, 0]
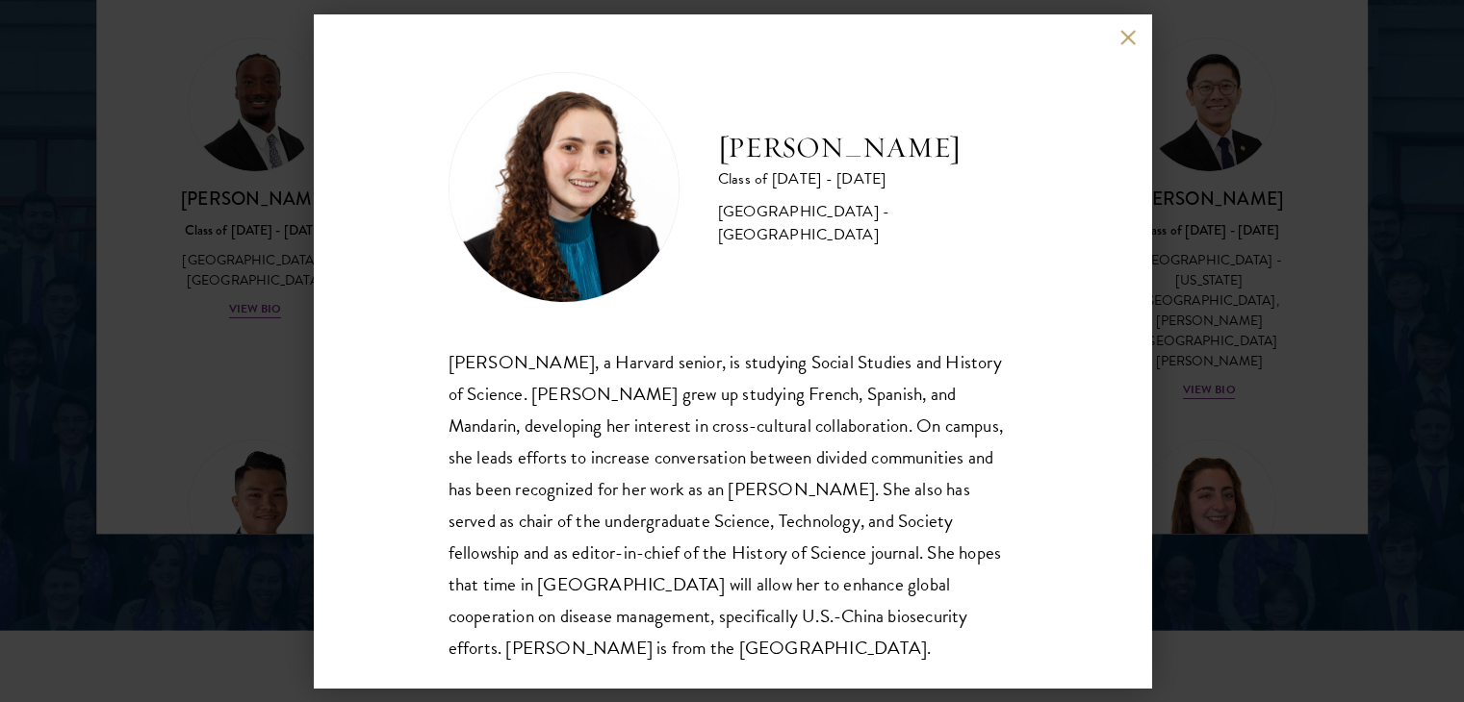
click at [270, 255] on div "[PERSON_NAME] Class of [DATE] - [DATE] [GEOGRAPHIC_DATA] - [GEOGRAPHIC_DATA] [P…" at bounding box center [732, 351] width 1464 height 702
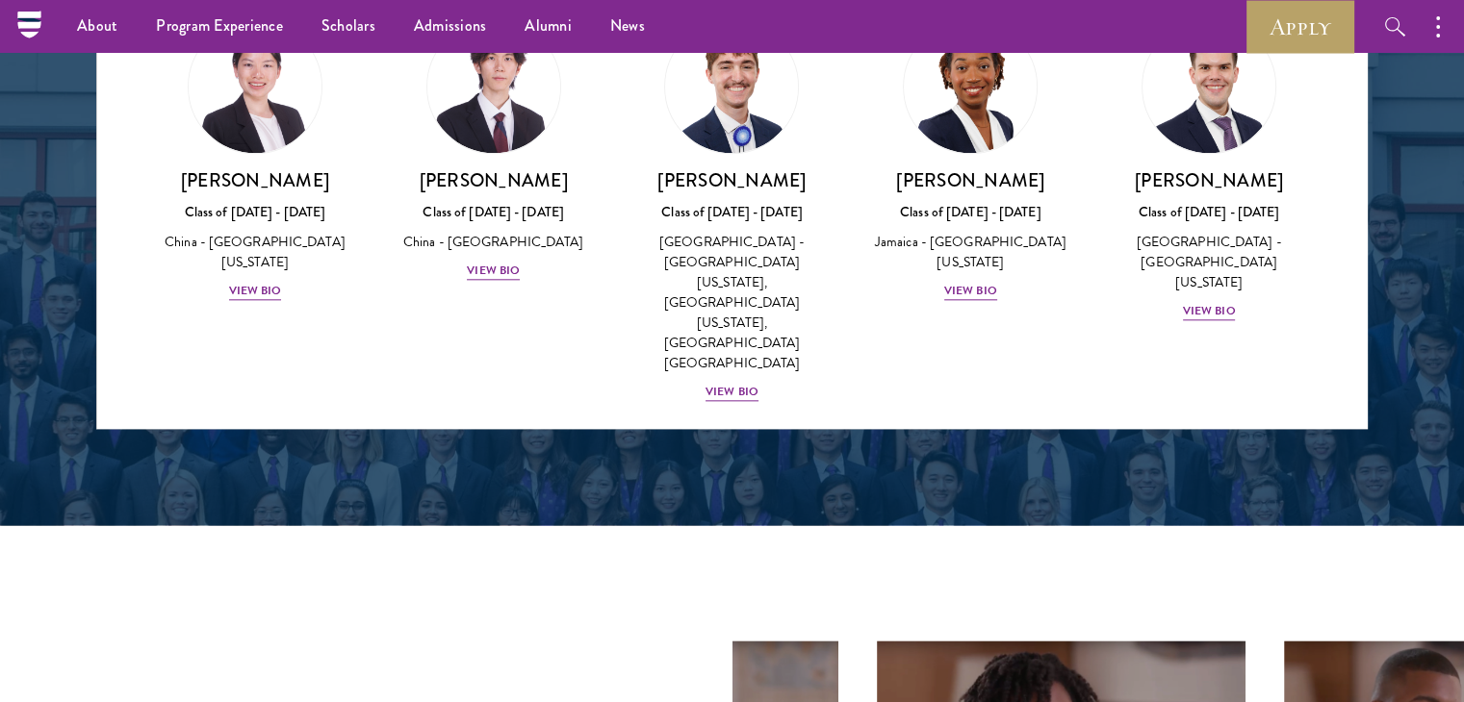
scroll to position [2694, 0]
